Goal: Use online tool/utility: Utilize a website feature to perform a specific function

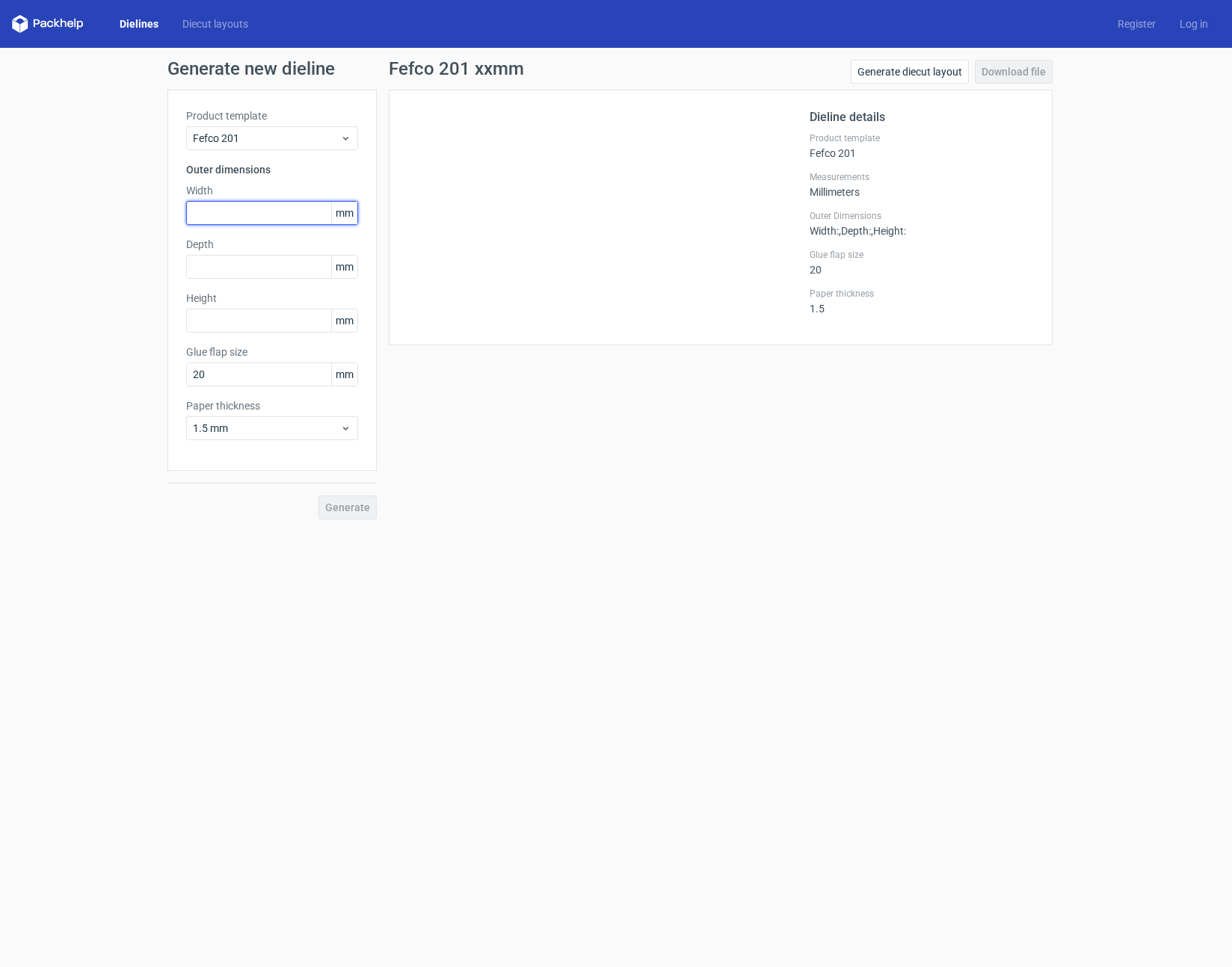
click at [244, 207] on input "text" at bounding box center [272, 213] width 172 height 24
type input "457"
click at [240, 266] on input "text" at bounding box center [272, 267] width 172 height 24
type input "457"
click at [231, 322] on input "text" at bounding box center [272, 321] width 172 height 24
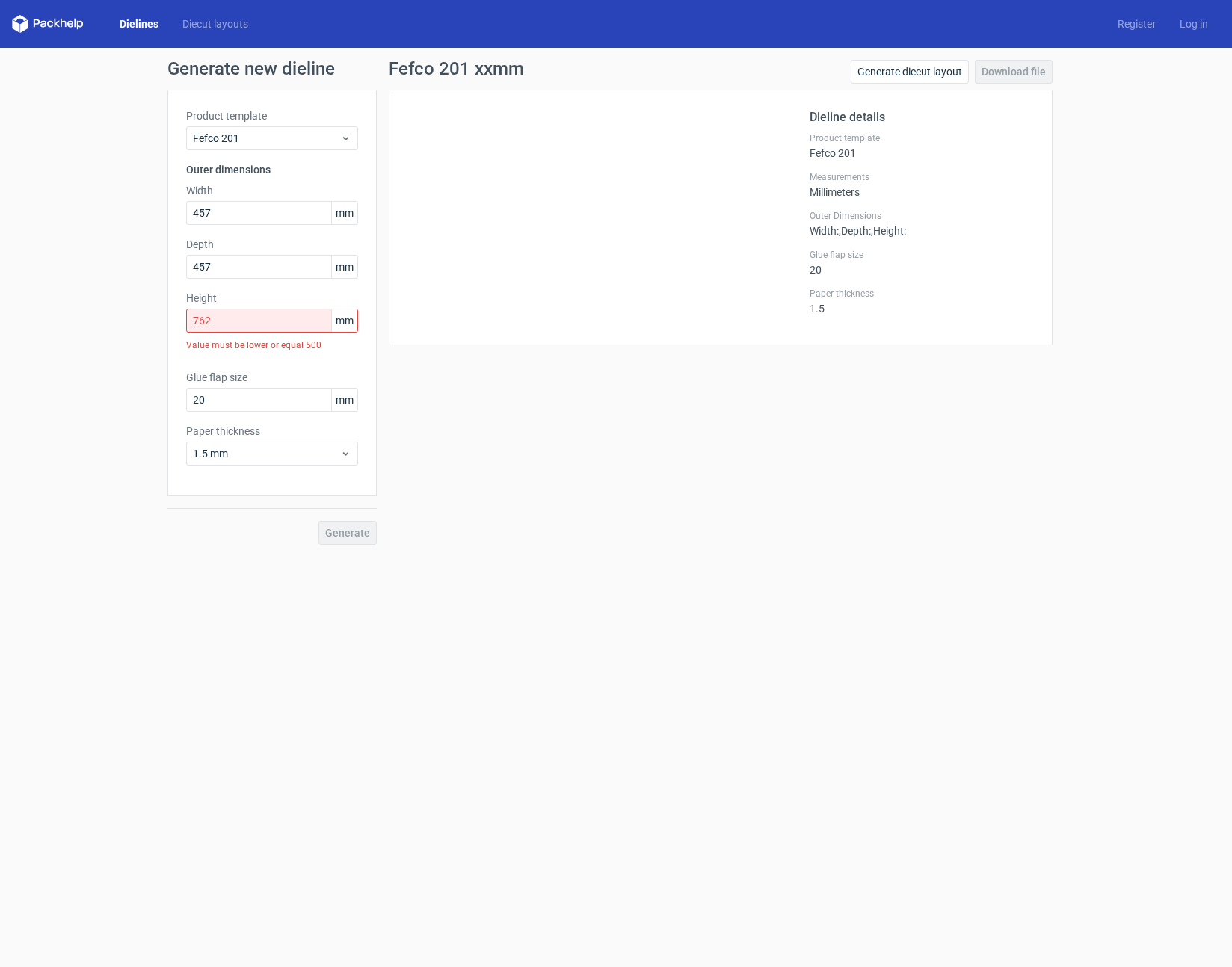
click at [347, 510] on div "Generate" at bounding box center [272, 521] width 209 height 48
click at [263, 320] on input "762" at bounding box center [272, 321] width 172 height 24
type input "7"
type input "296"
click at [348, 508] on button "Generate" at bounding box center [347, 508] width 58 height 24
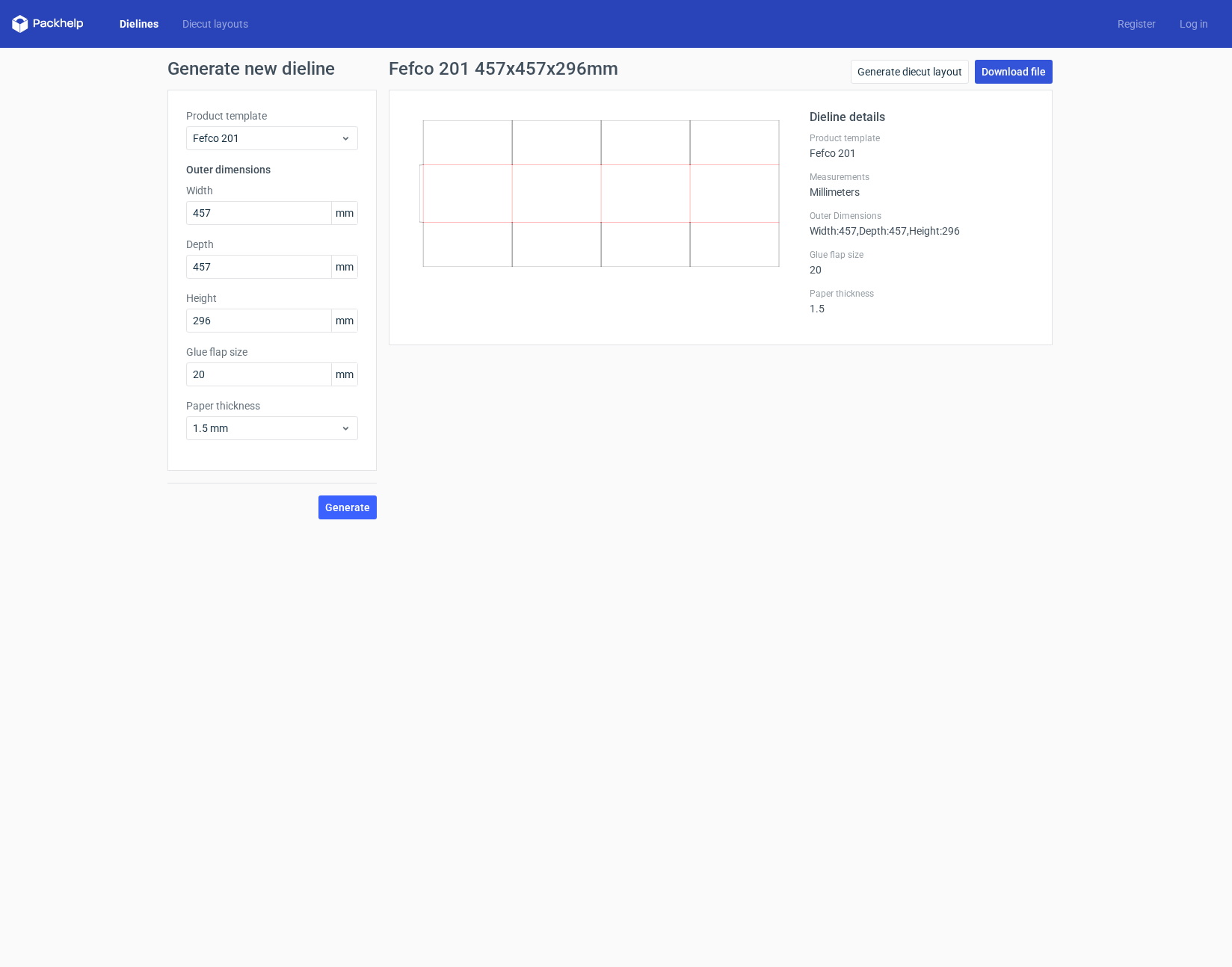
click at [1026, 66] on link "Download file" at bounding box center [1014, 72] width 78 height 24
click at [539, 205] on icon at bounding box center [599, 193] width 361 height 147
click at [902, 73] on link "Generate diecut layout" at bounding box center [910, 72] width 118 height 24
click at [624, 207] on icon at bounding box center [599, 193] width 361 height 147
drag, startPoint x: 580, startPoint y: 197, endPoint x: 611, endPoint y: 286, distance: 94.2
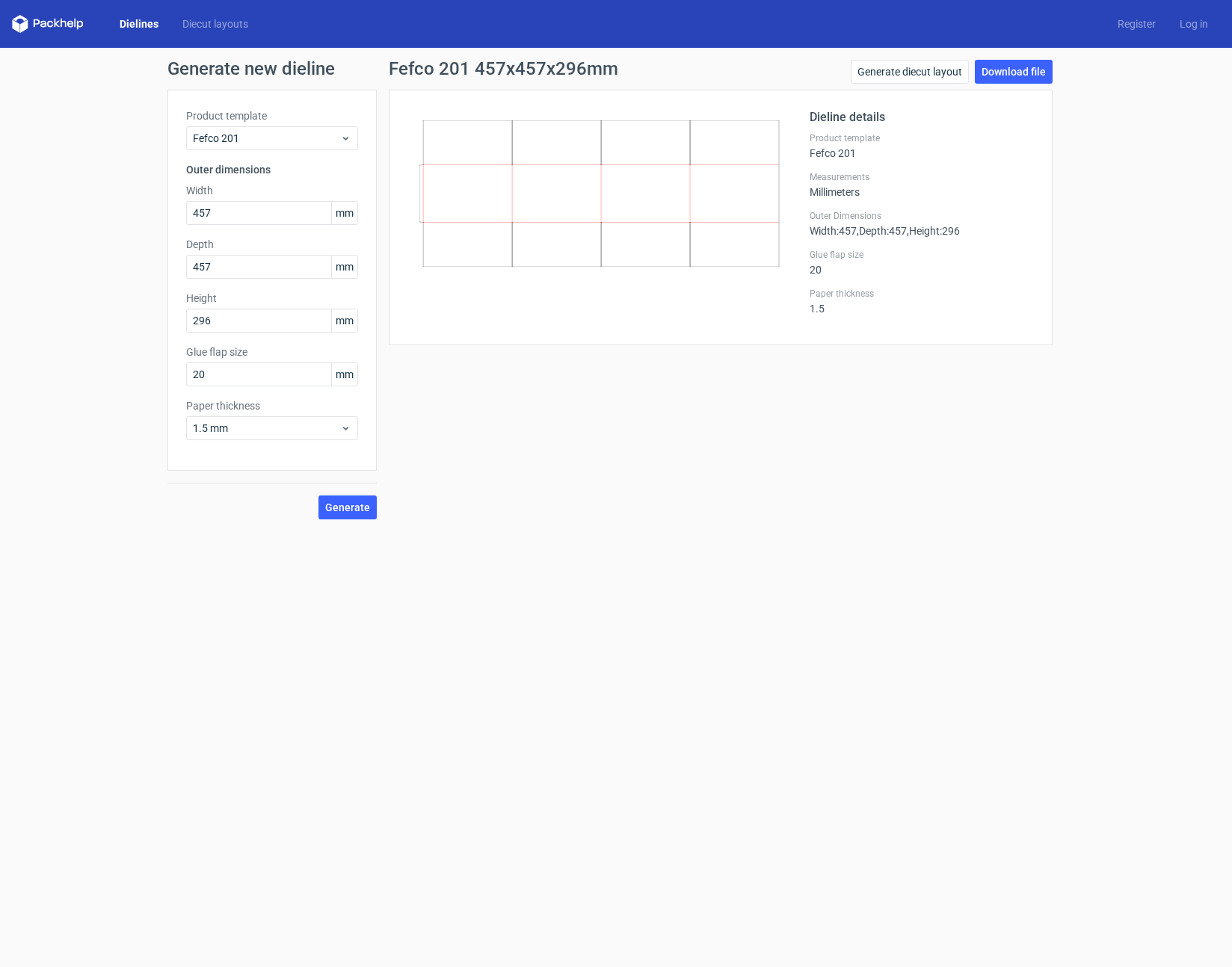
click at [611, 291] on div at bounding box center [608, 217] width 402 height 218
